Goal: Complete application form: Complete application form

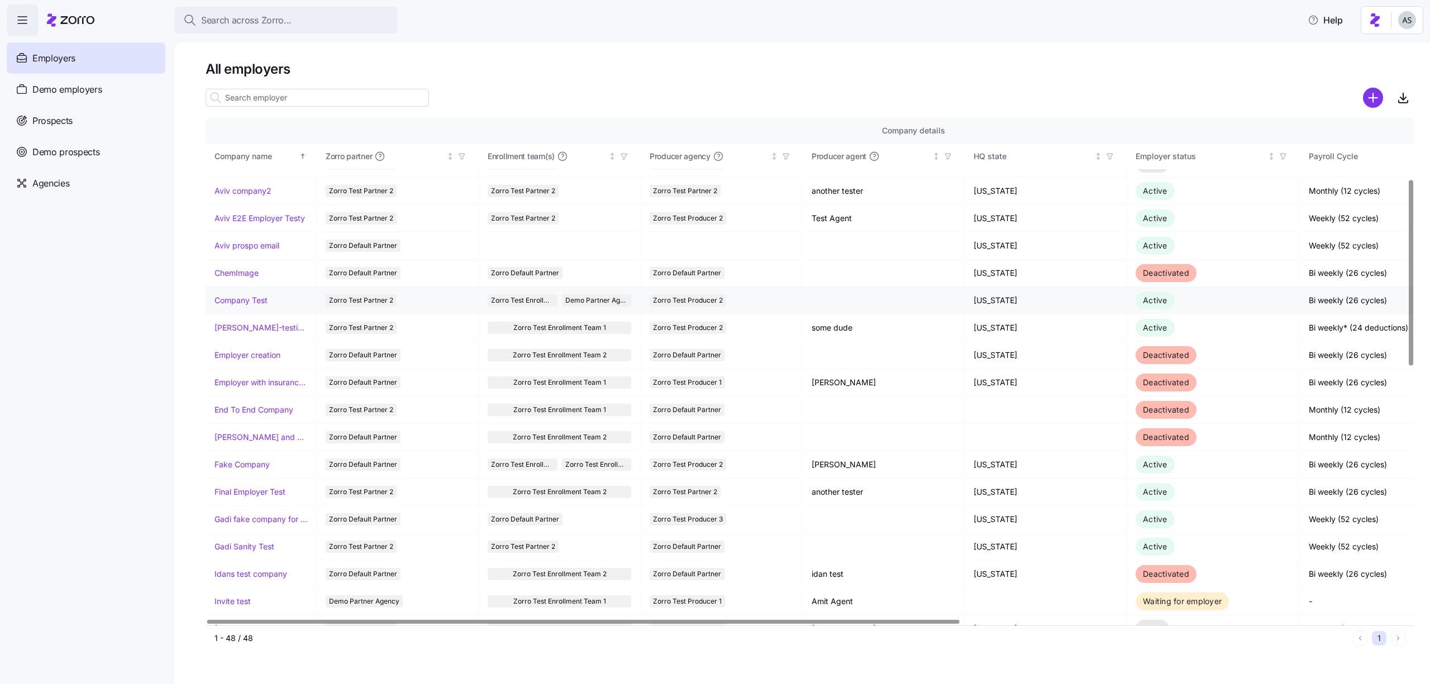
scroll to position [0, 1]
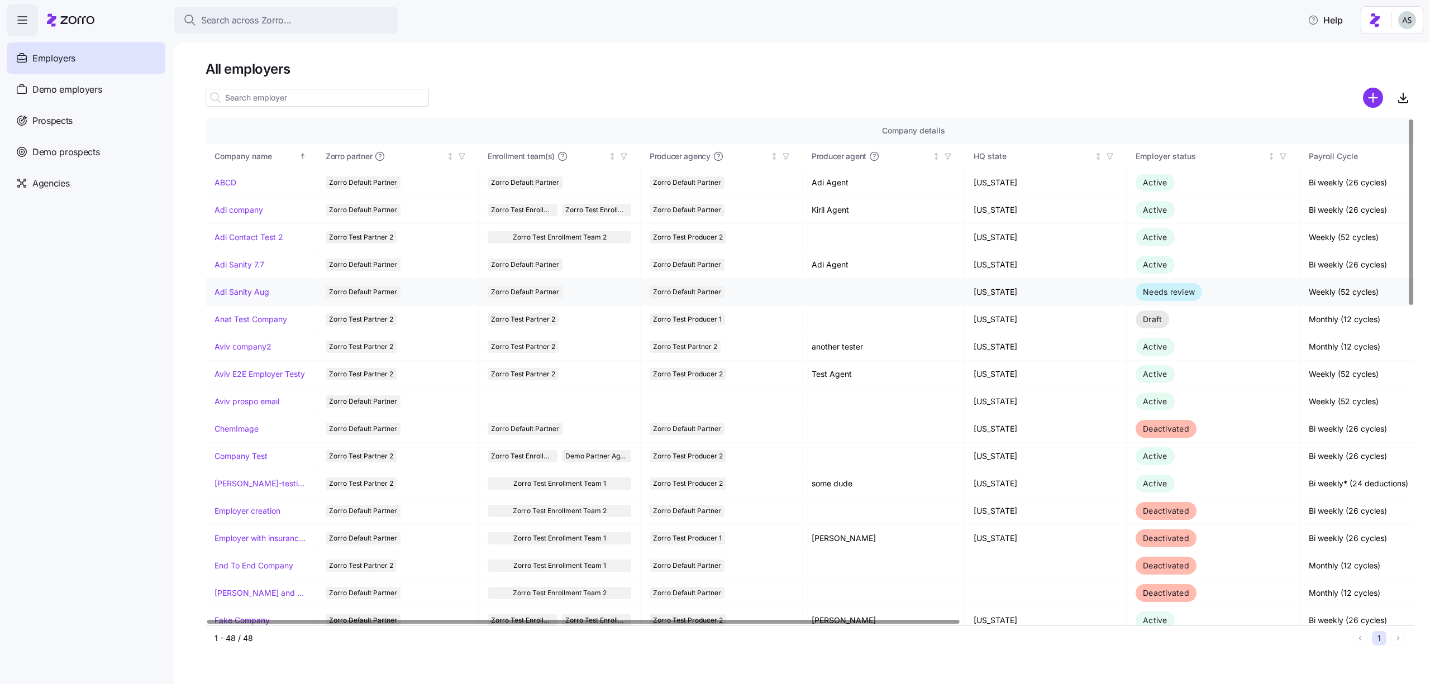
click at [248, 290] on link "Adi Sanity Aug" at bounding box center [241, 292] width 55 height 11
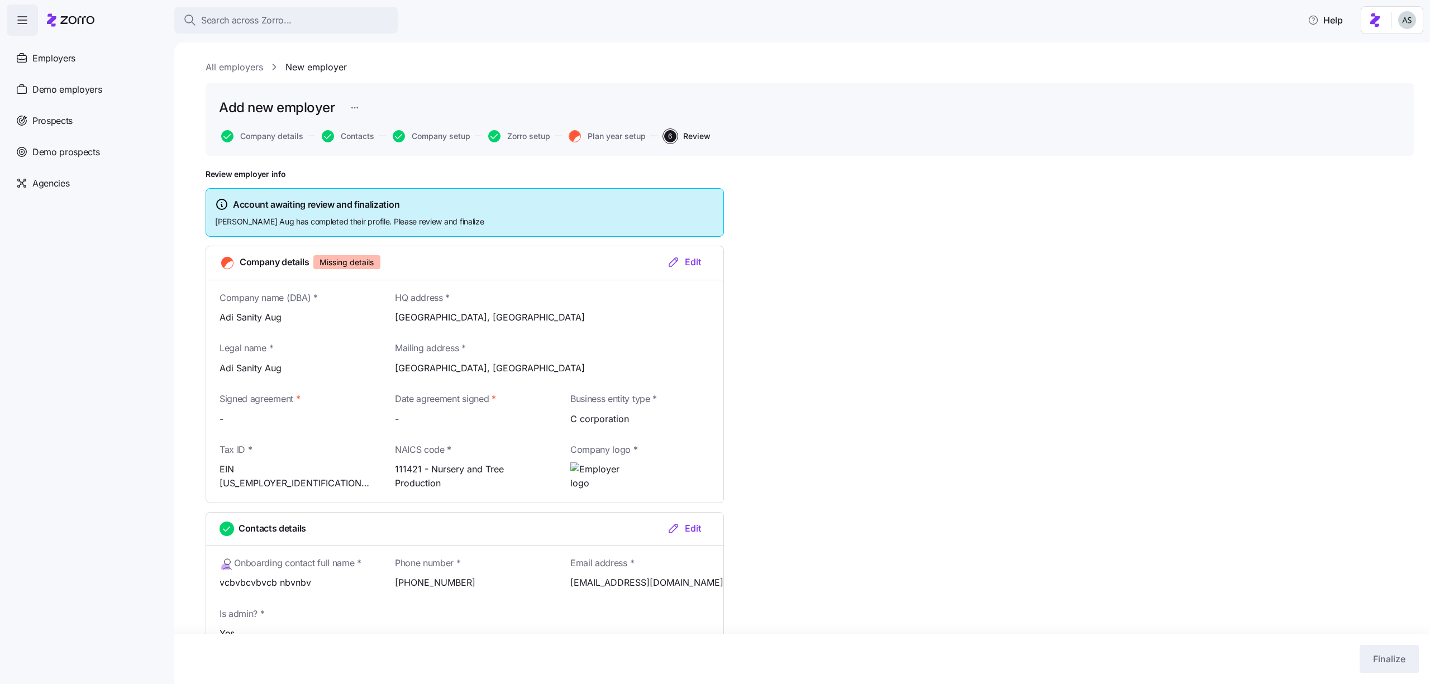
click at [692, 262] on div "Edit" at bounding box center [684, 261] width 34 height 13
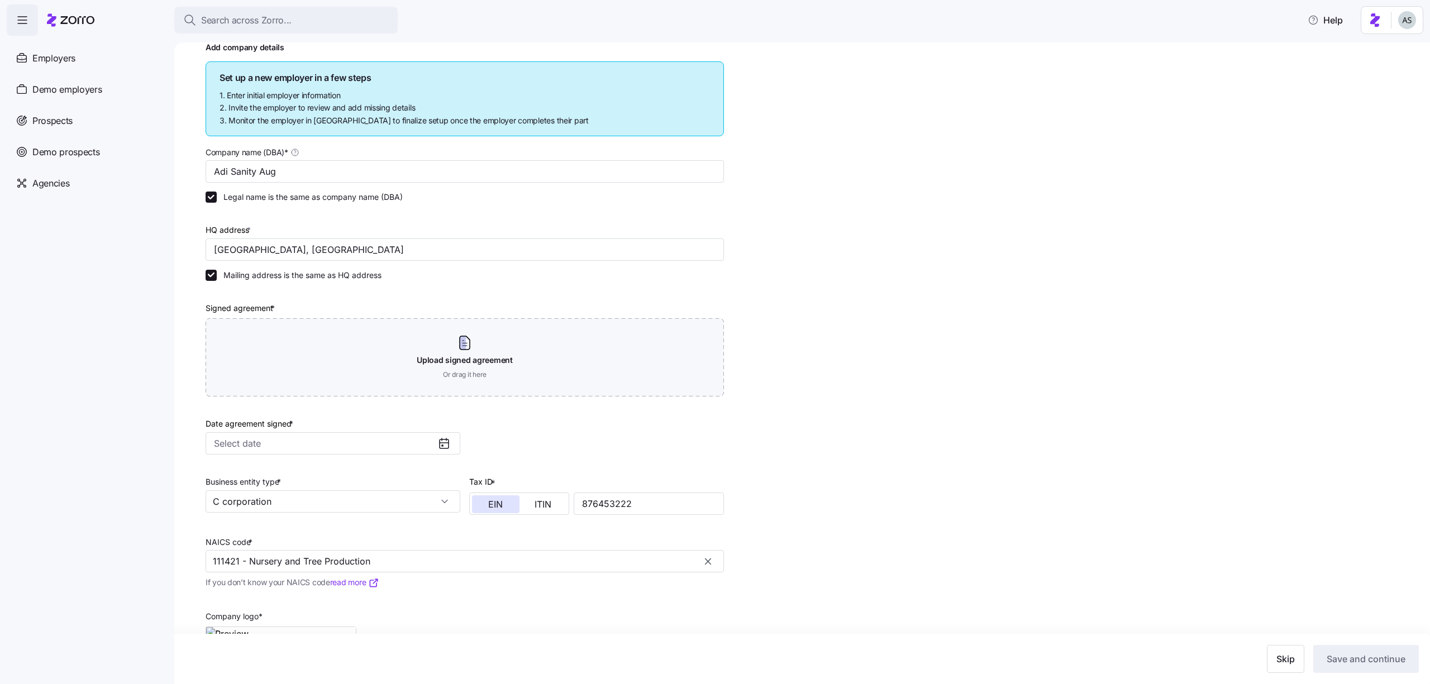
scroll to position [129, 0]
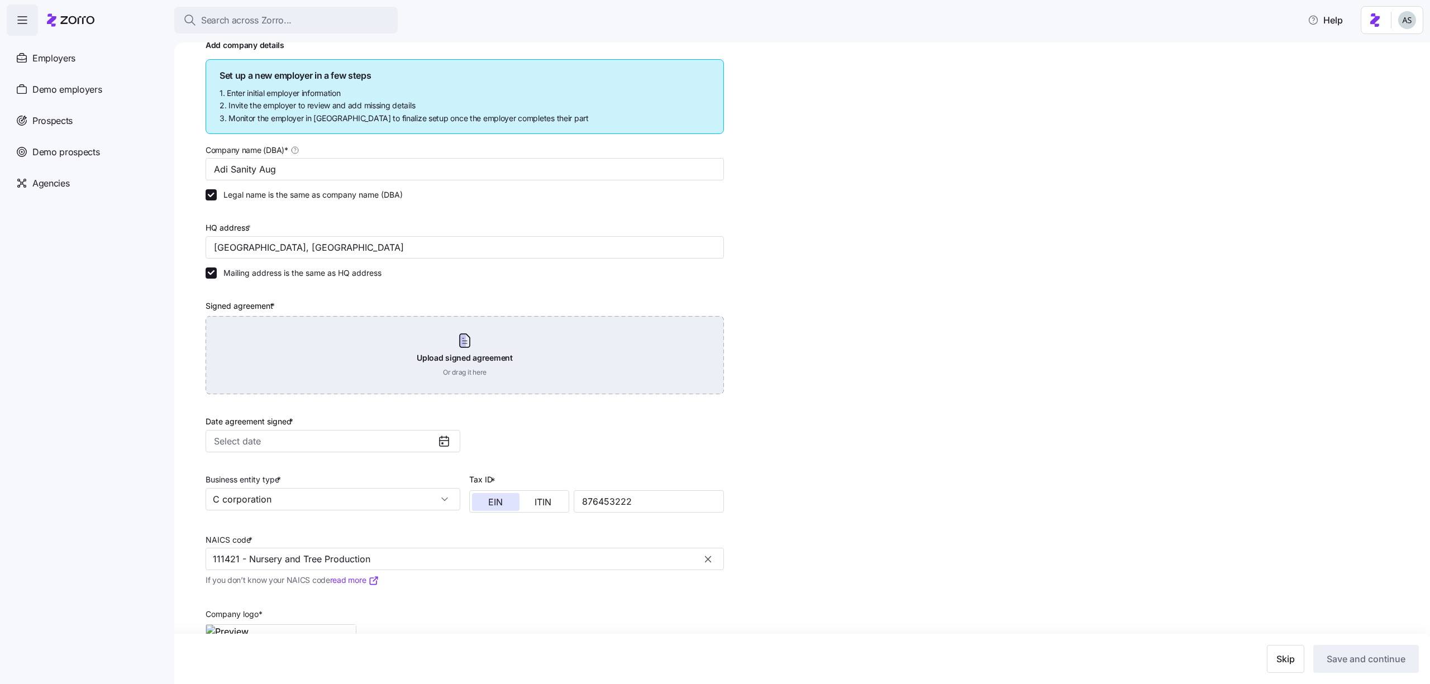
click at [544, 382] on div "Upload signed agreement Or drag it here" at bounding box center [465, 355] width 518 height 78
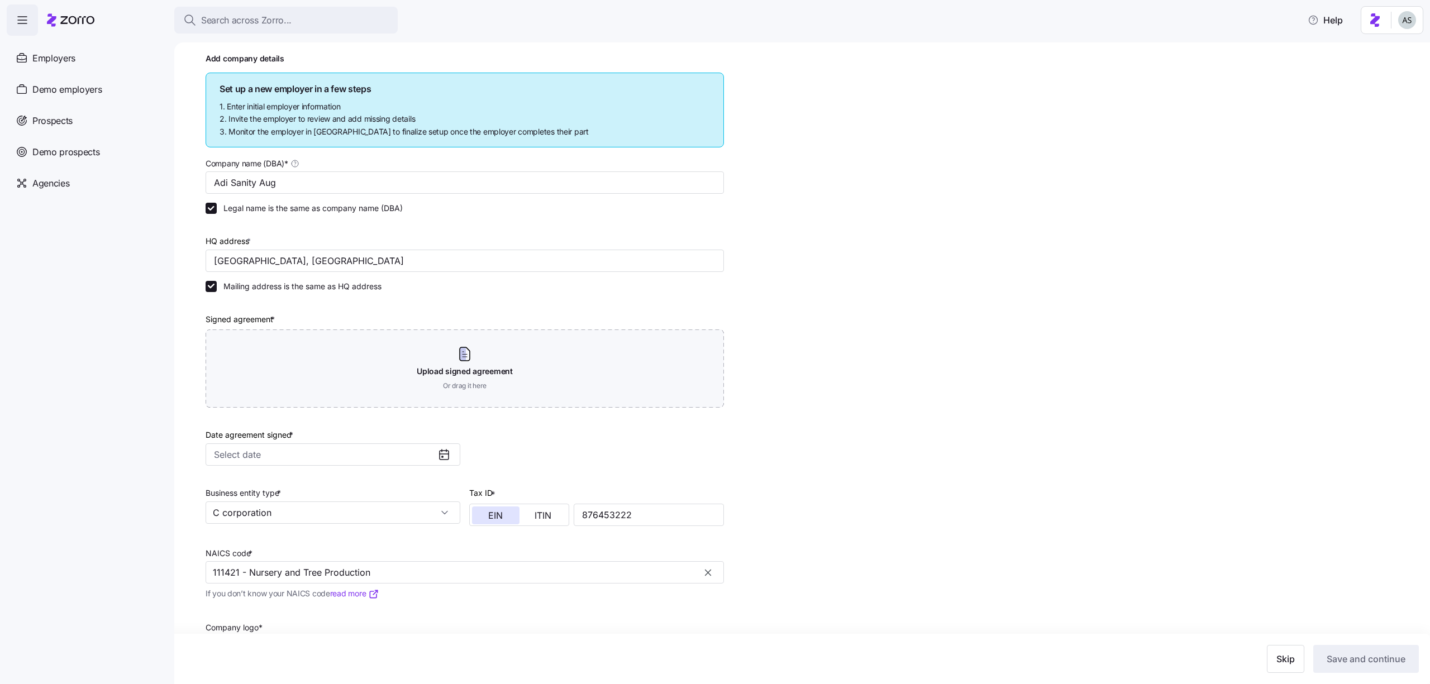
scroll to position [137, 0]
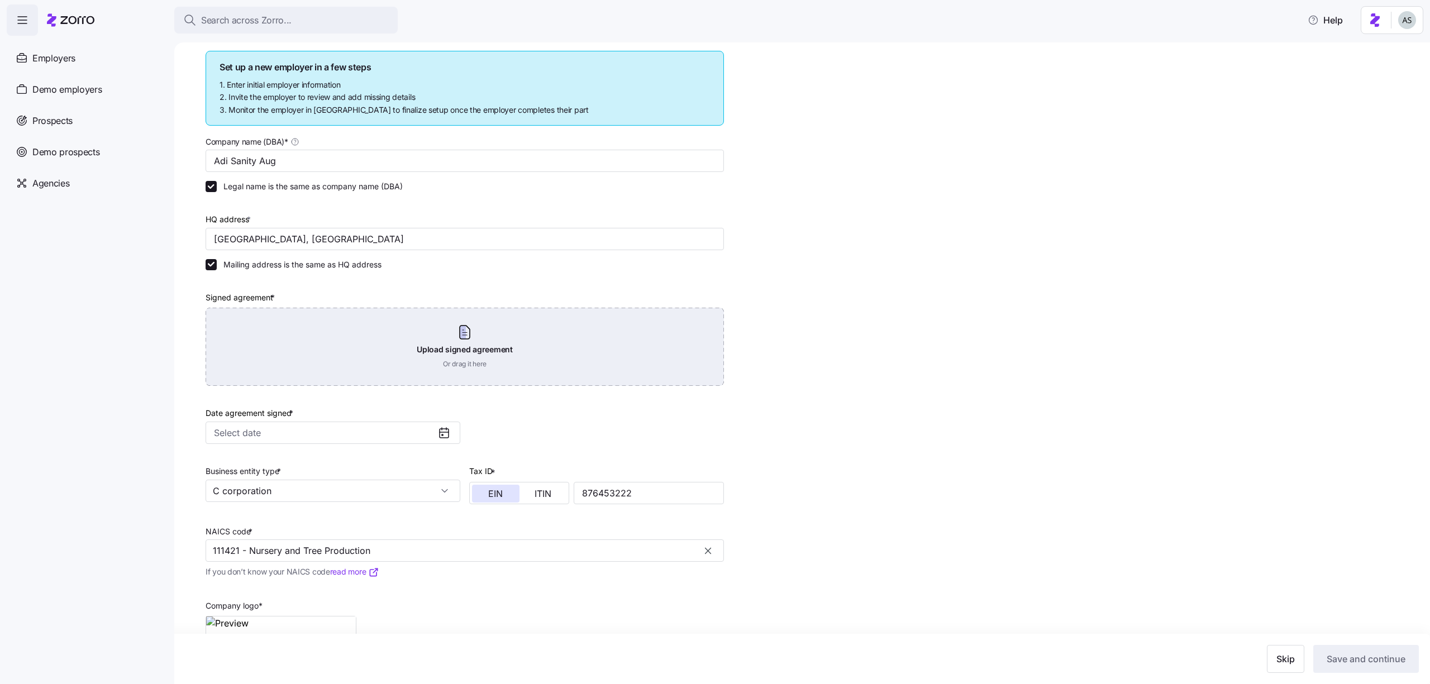
click at [423, 330] on div "Upload signed agreement Or drag it here" at bounding box center [465, 347] width 518 height 78
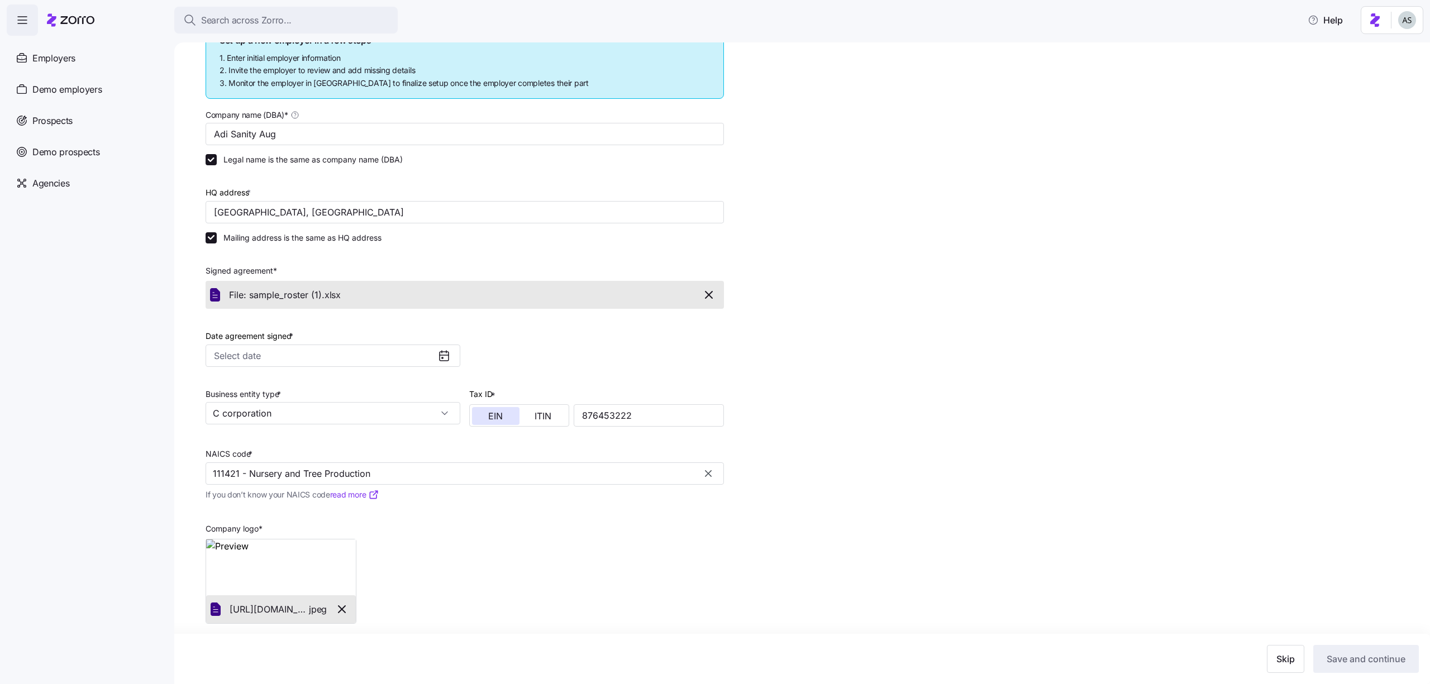
scroll to position [173, 0]
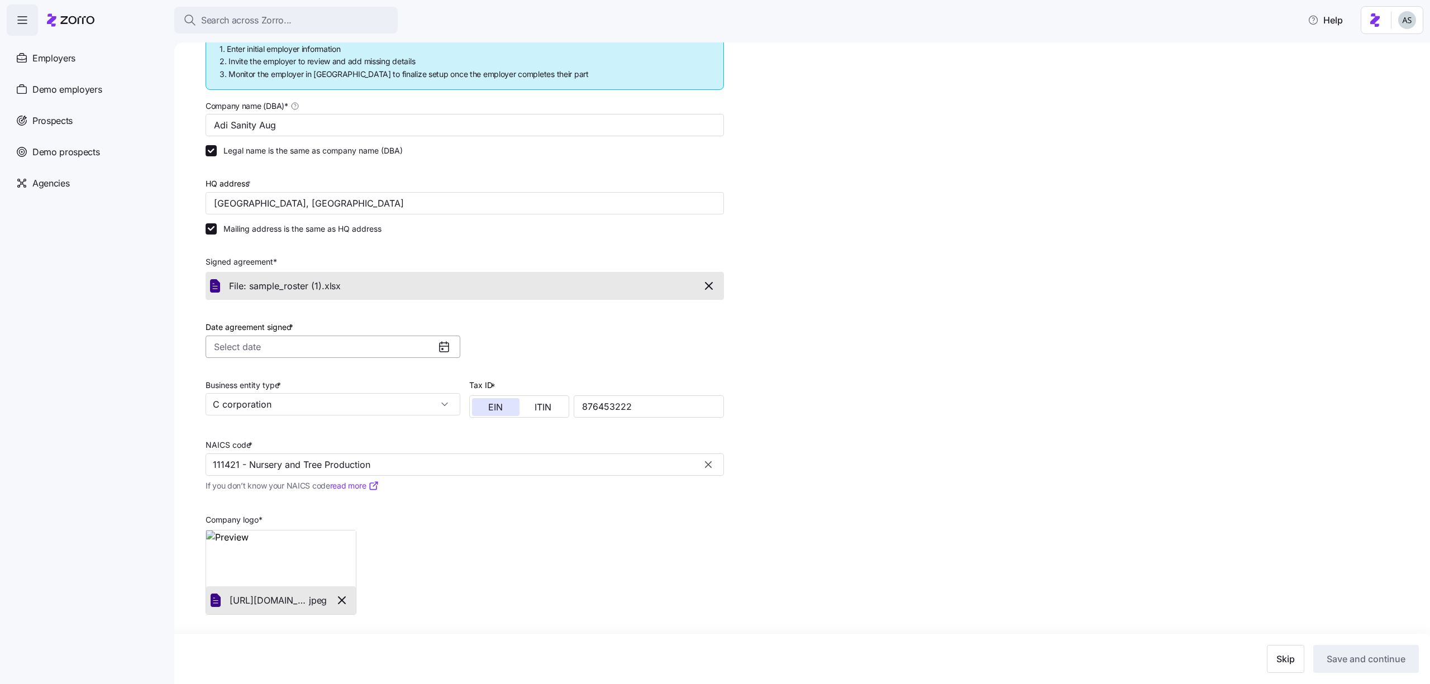
click at [412, 357] on input "Date agreement signed *" at bounding box center [333, 347] width 255 height 22
click at [328, 475] on button "15" at bounding box center [323, 476] width 23 height 23
type input "August 15, 2025"
click at [1399, 661] on span "Save and continue" at bounding box center [1365, 658] width 79 height 13
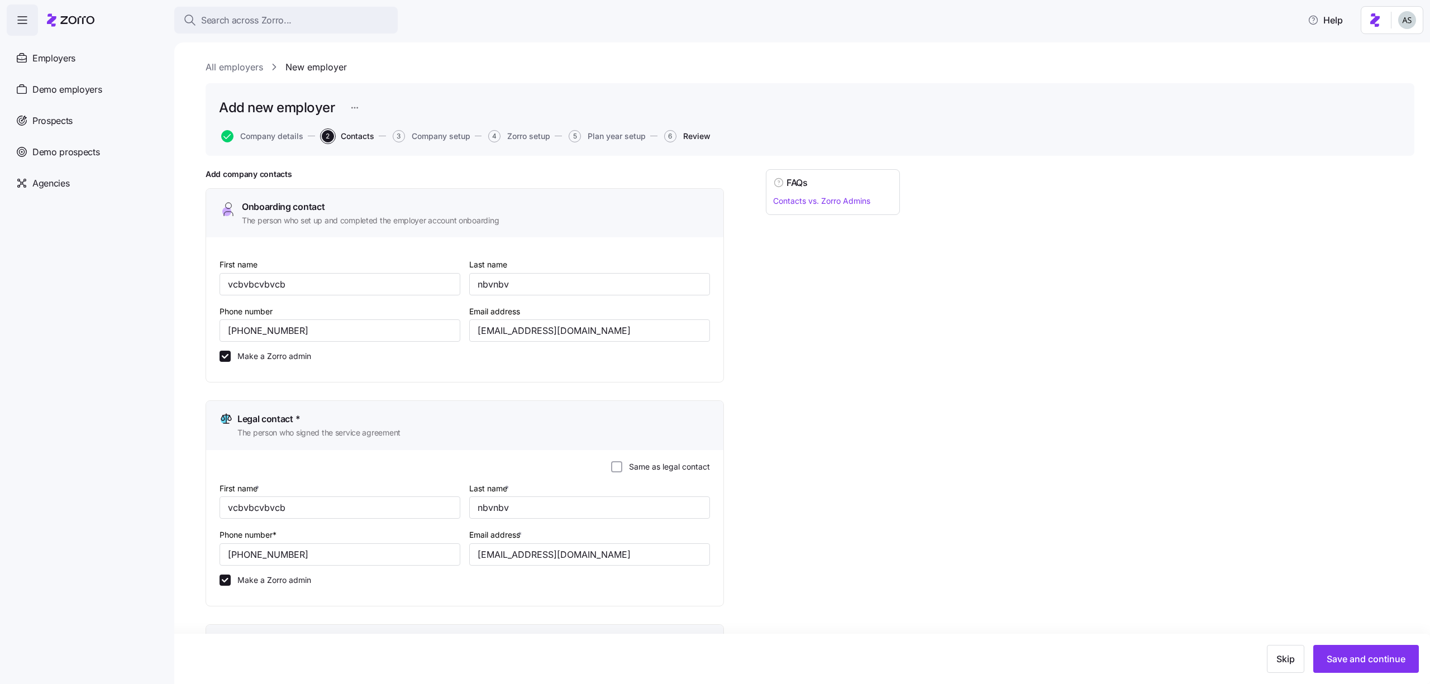
click at [701, 138] on span "Review" at bounding box center [696, 136] width 27 height 8
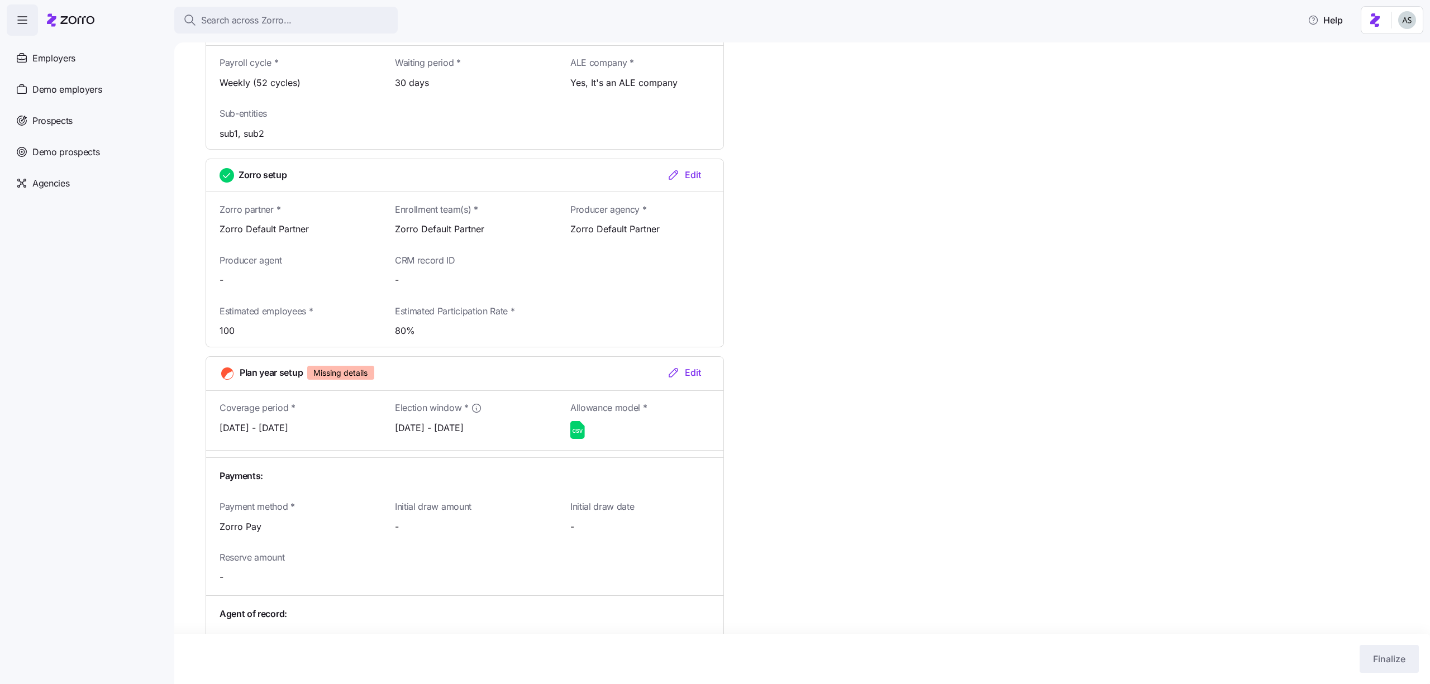
scroll to position [1045, 0]
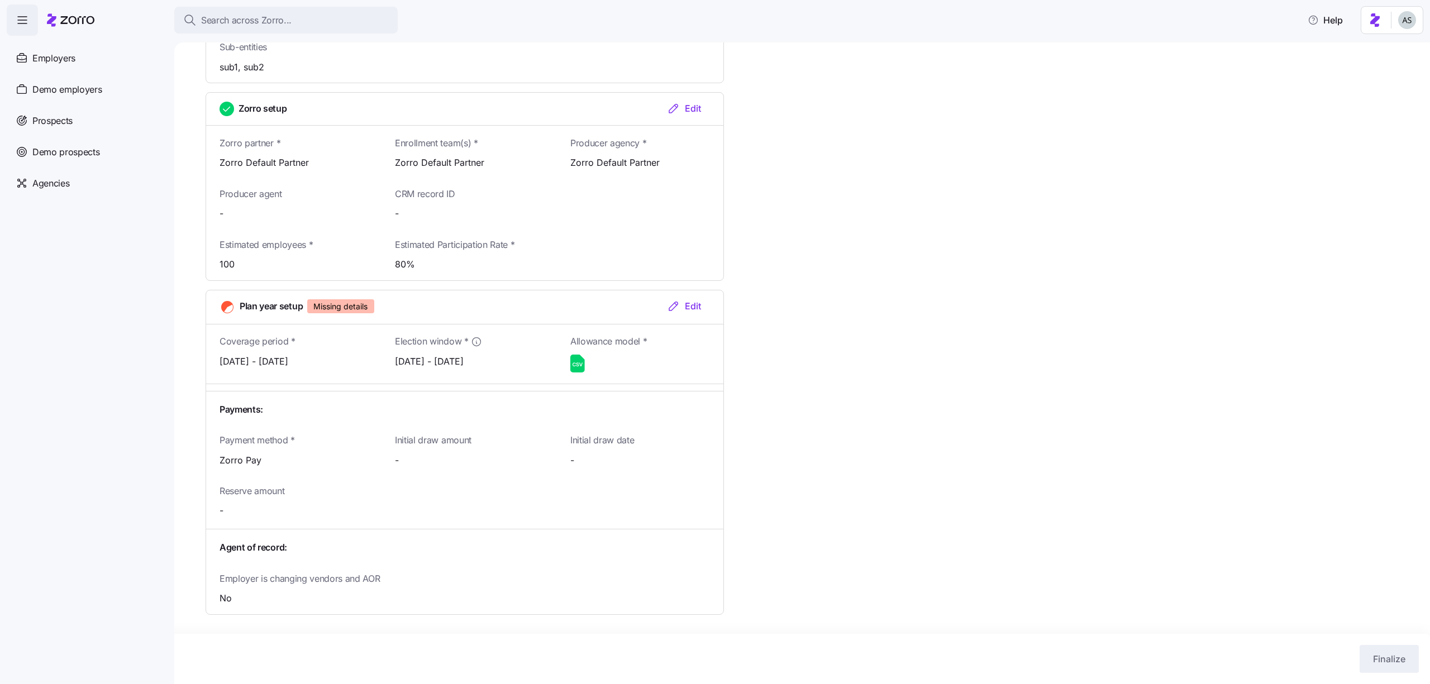
click at [694, 292] on div "Plan year setup Missing details Edit" at bounding box center [464, 307] width 517 height 34
click at [689, 300] on div "Edit" at bounding box center [684, 305] width 34 height 13
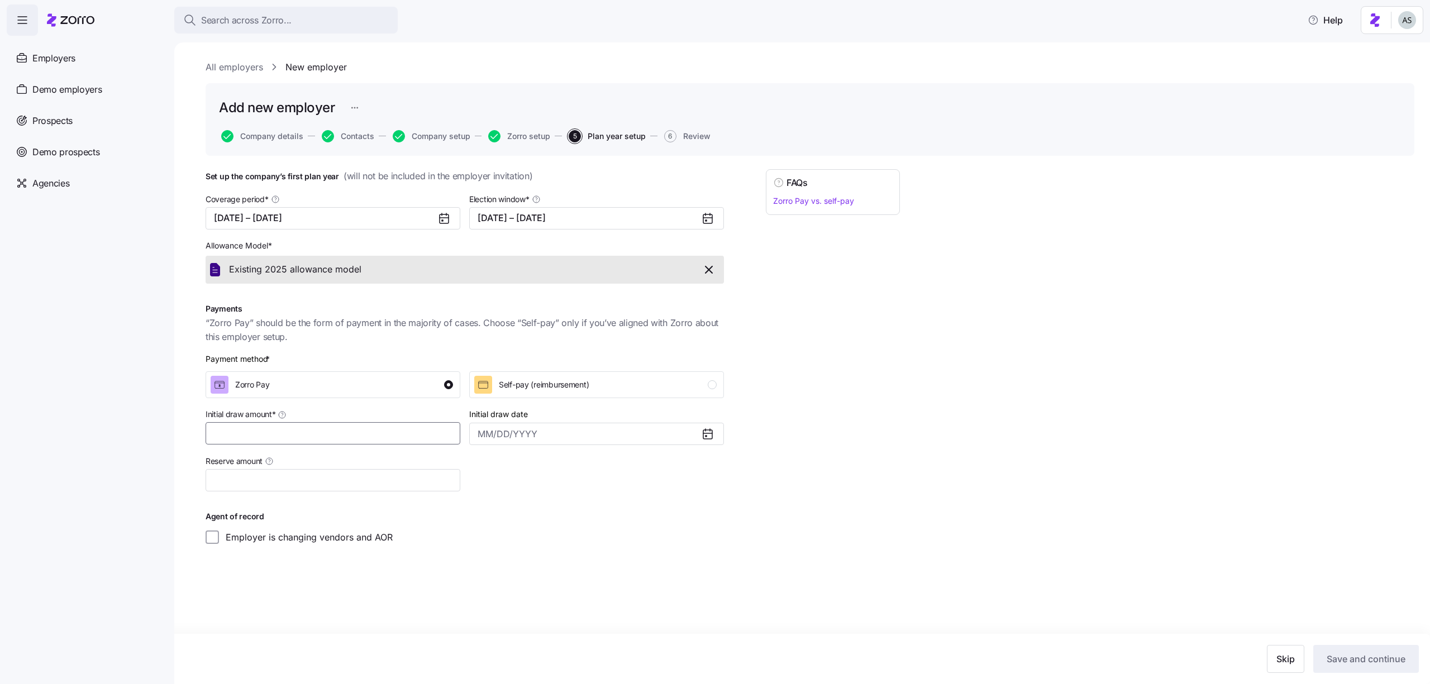
click at [357, 433] on input "Initial draw amount *" at bounding box center [333, 433] width 255 height 22
click at [705, 141] on button "6 Review" at bounding box center [687, 136] width 46 height 12
click at [705, 140] on span "Review" at bounding box center [696, 136] width 27 height 8
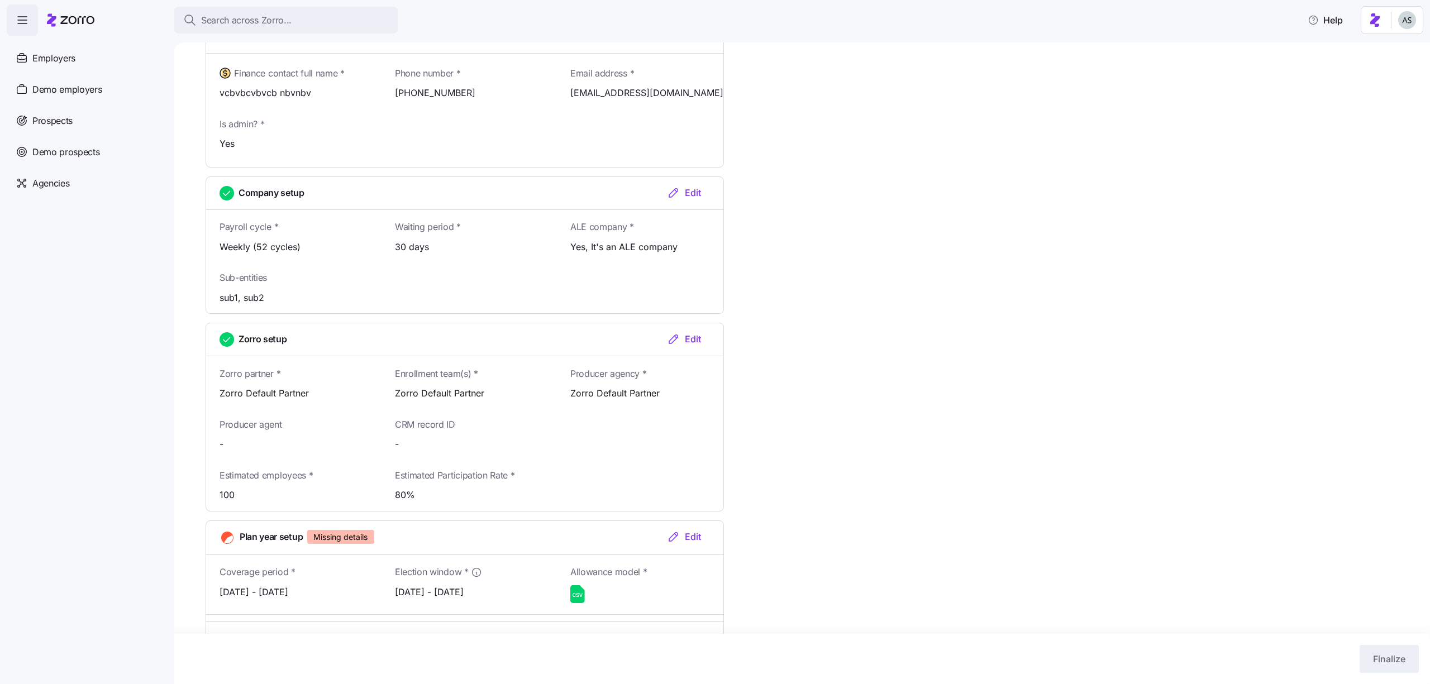
scroll to position [1045, 0]
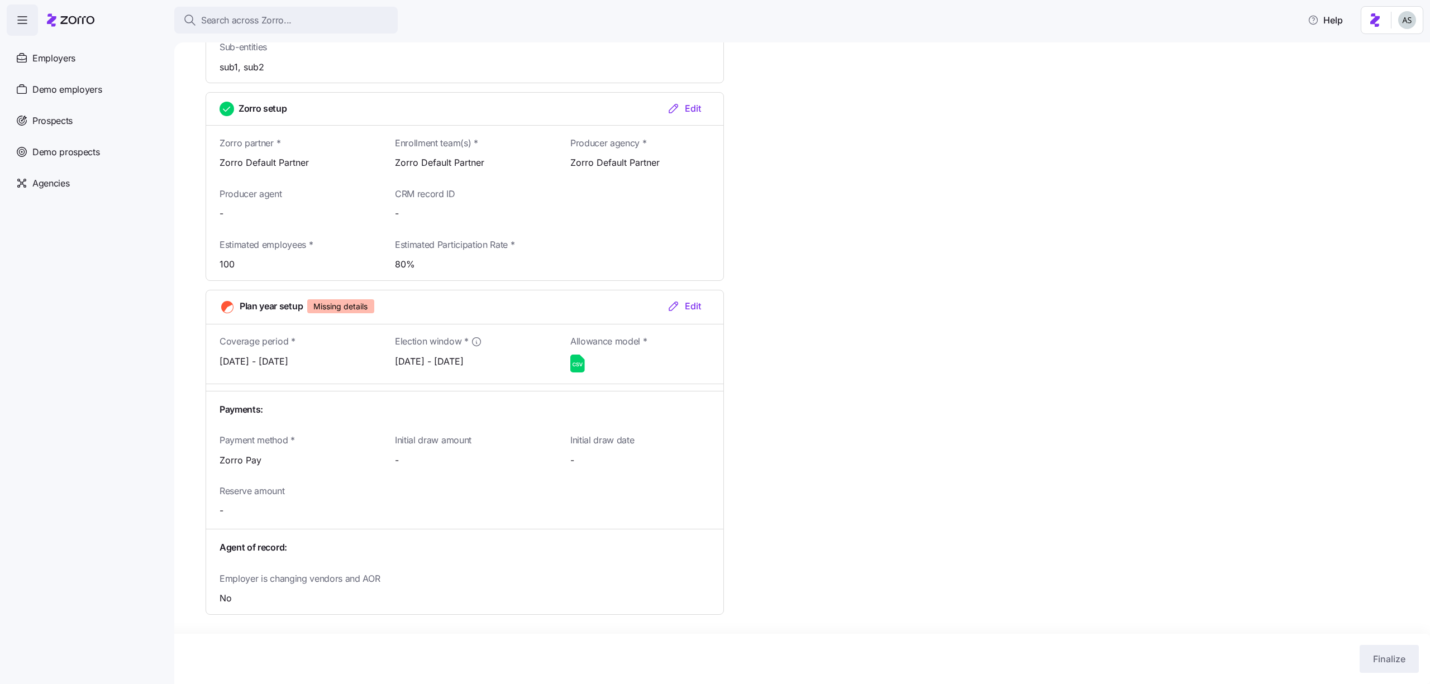
click at [667, 293] on div "Plan year setup Missing details Edit" at bounding box center [464, 307] width 517 height 34
click at [683, 308] on div "Edit" at bounding box center [684, 305] width 34 height 13
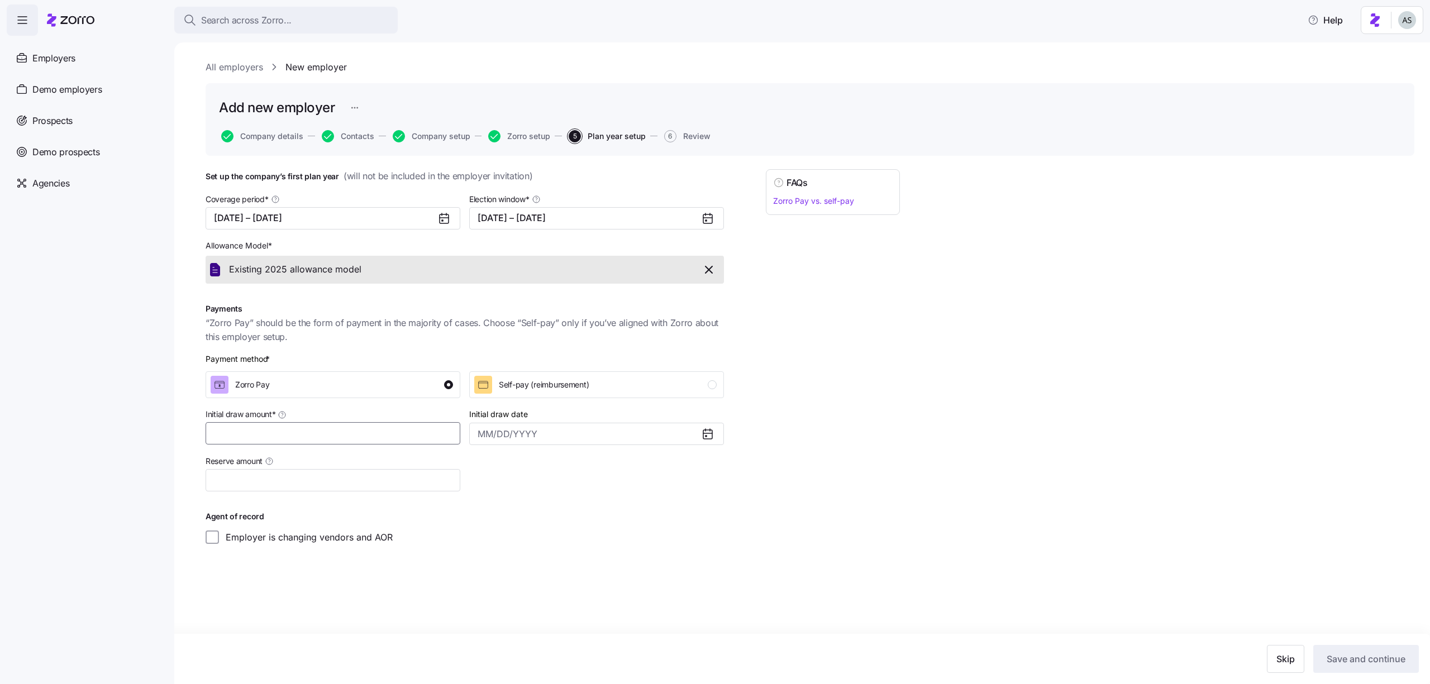
click at [331, 445] on div "Initial draw amount *" at bounding box center [333, 426] width 264 height 47
type input "$100"
click at [1366, 665] on span "Save and continue" at bounding box center [1365, 658] width 79 height 13
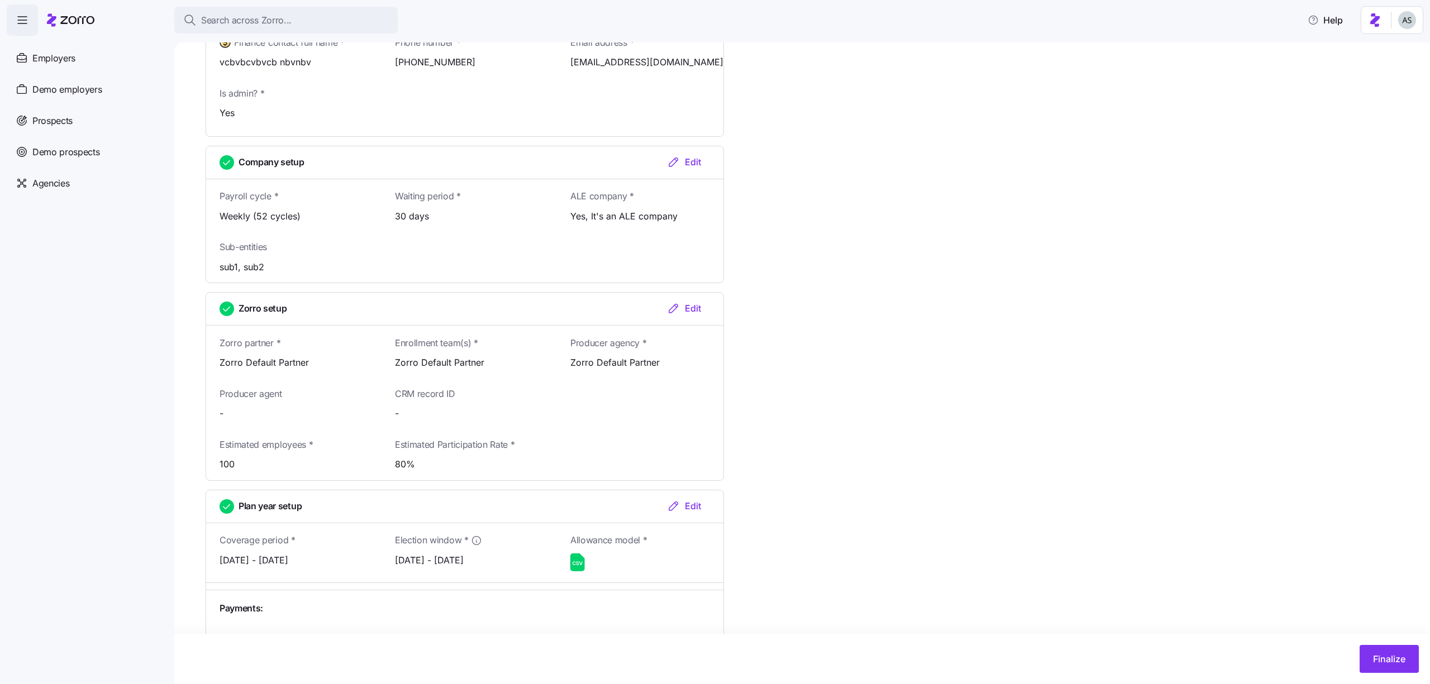
scroll to position [1044, 0]
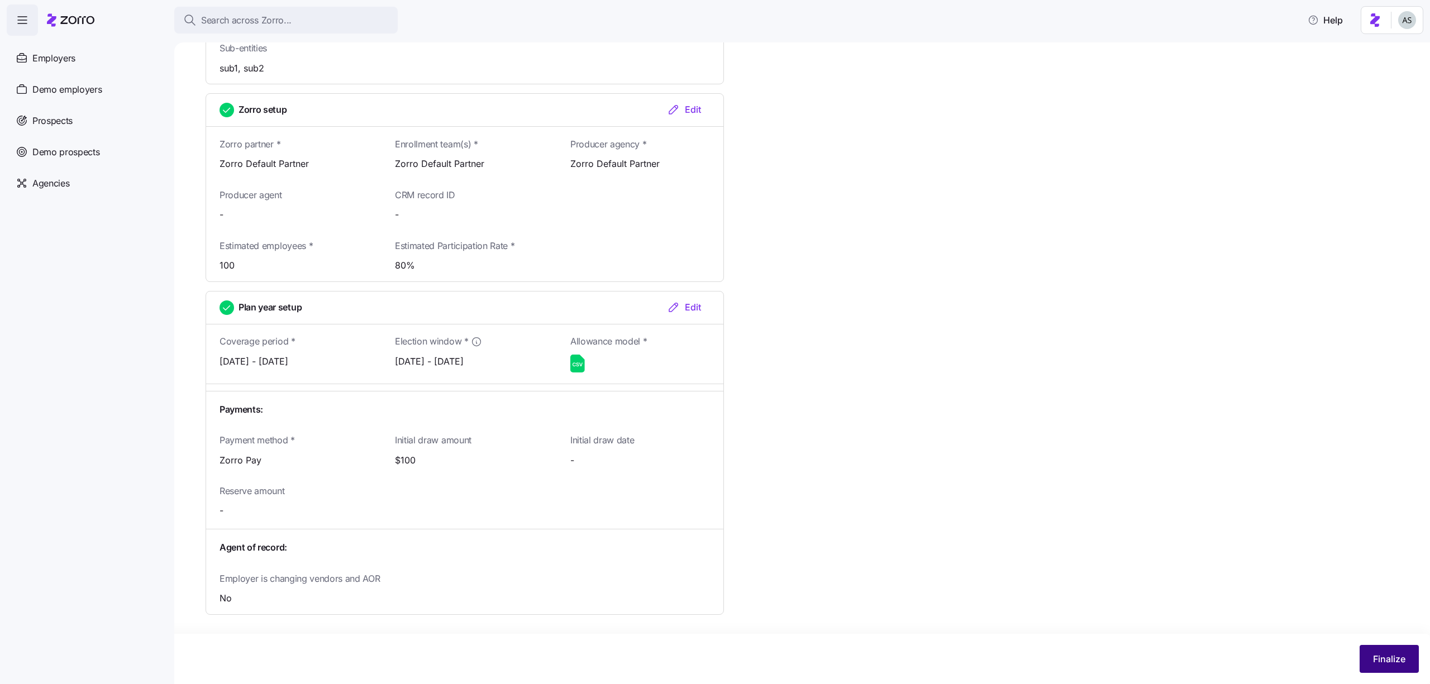
click at [1401, 664] on span "Finalize" at bounding box center [1389, 658] width 32 height 13
click at [1397, 35] on div "Success! Employer successfully finalized" at bounding box center [1298, 25] width 246 height 33
click at [1408, 30] on button "button" at bounding box center [1409, 25] width 16 height 16
click at [1408, 23] on html "Search across Zorro... Help Employers Demo employers Prospects Demo prospects A…" at bounding box center [715, 338] width 1430 height 677
click at [1395, 69] on div "Log out" at bounding box center [1377, 68] width 44 height 12
